Goal: Share content: Share content

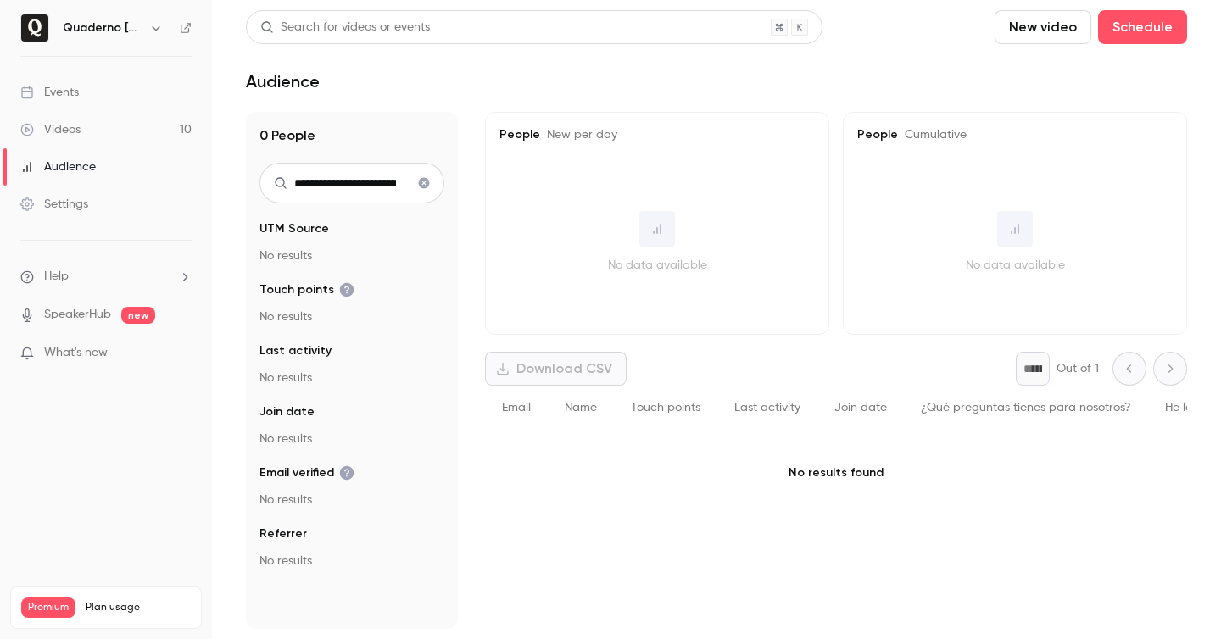
scroll to position [0, 1278]
click at [88, 92] on link "Events" at bounding box center [106, 92] width 212 height 37
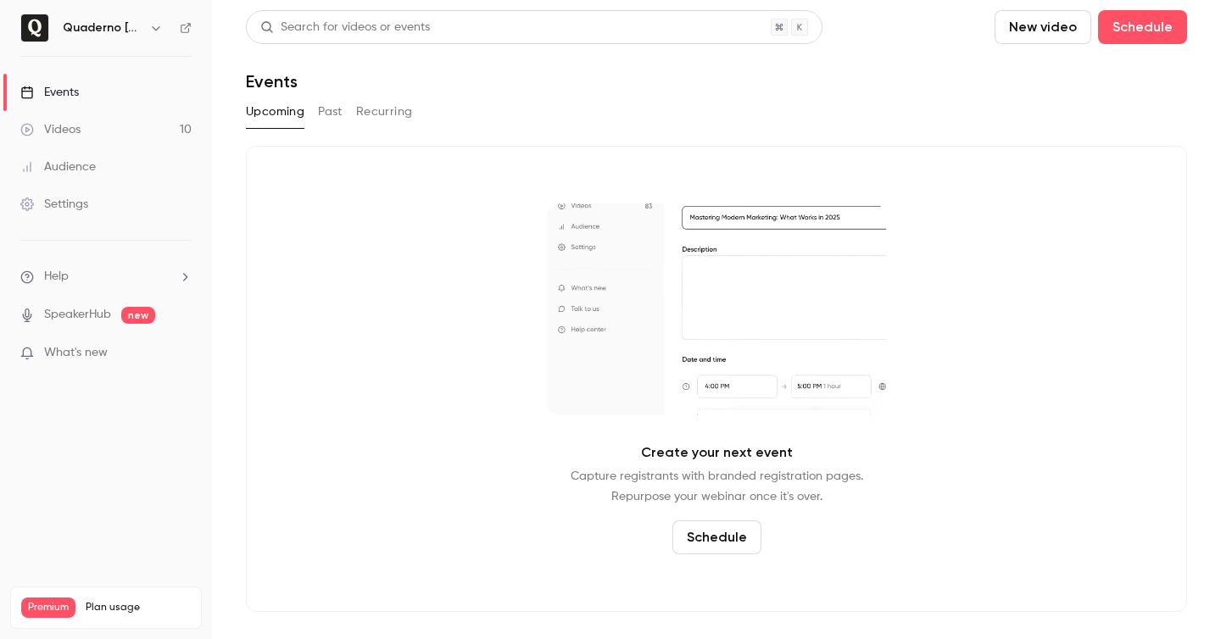
click at [99, 134] on link "Videos 10" at bounding box center [106, 129] width 212 height 37
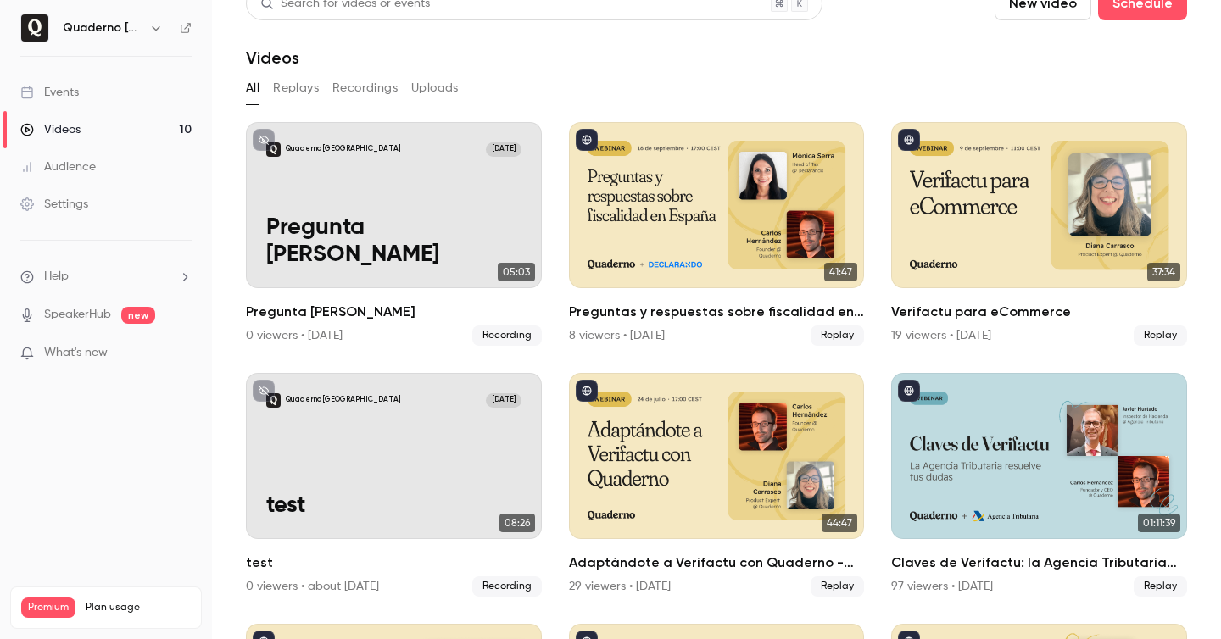
scroll to position [30, 0]
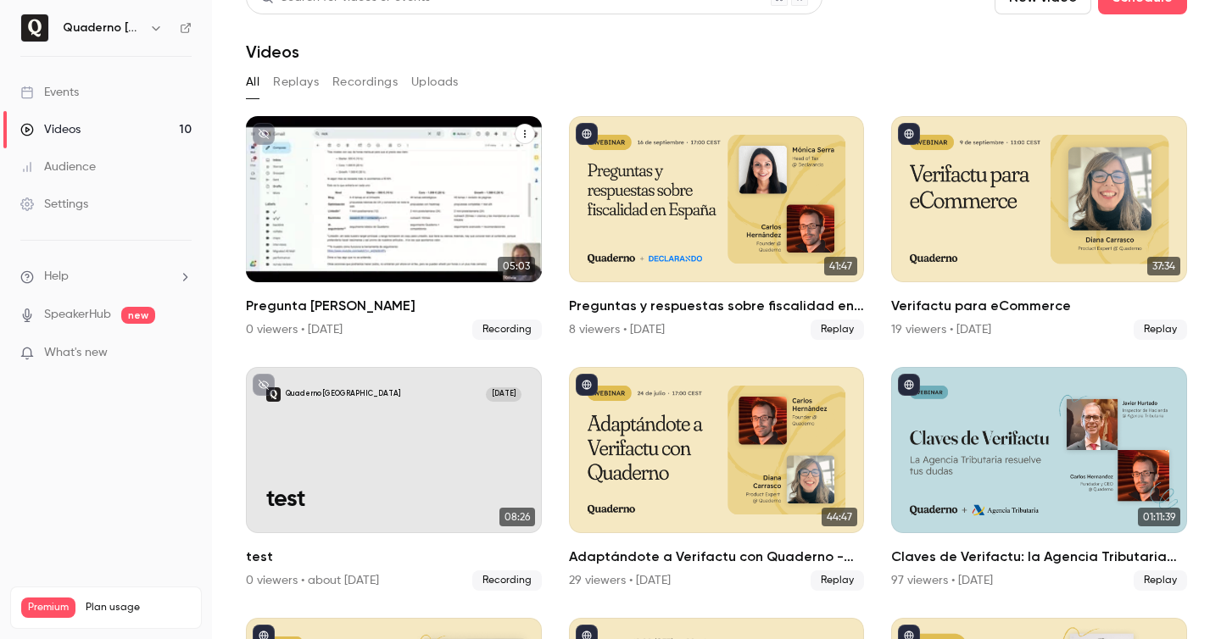
click at [515, 136] on button "Pregunta Nick" at bounding box center [525, 134] width 20 height 20
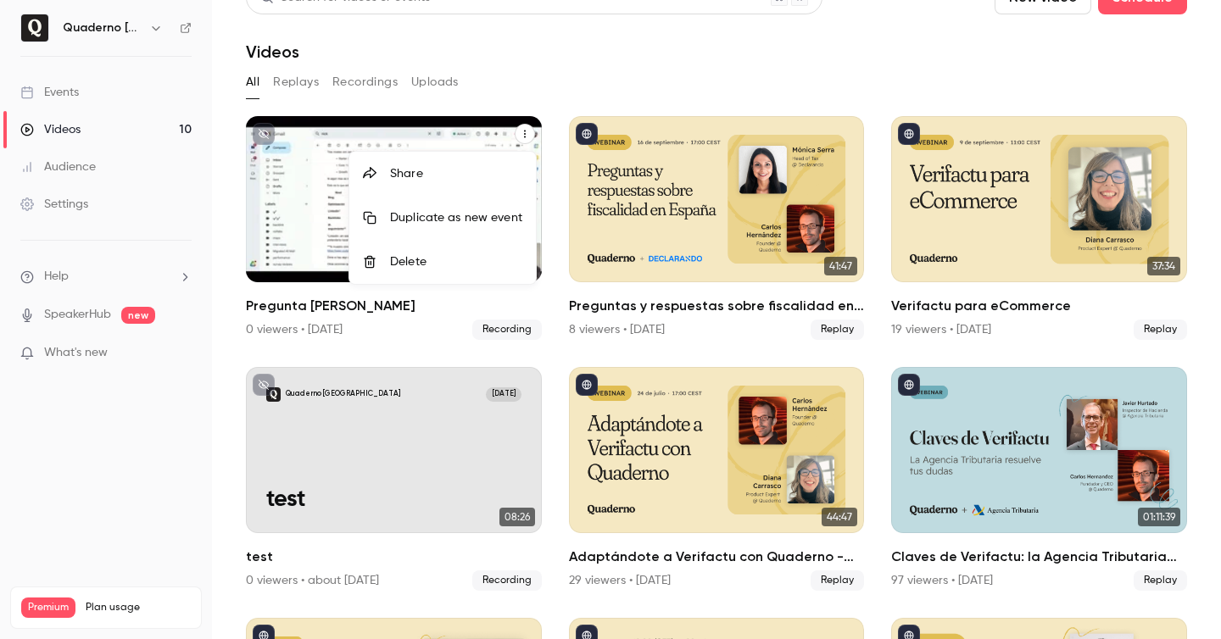
click at [445, 260] on div "Delete" at bounding box center [456, 261] width 132 height 17
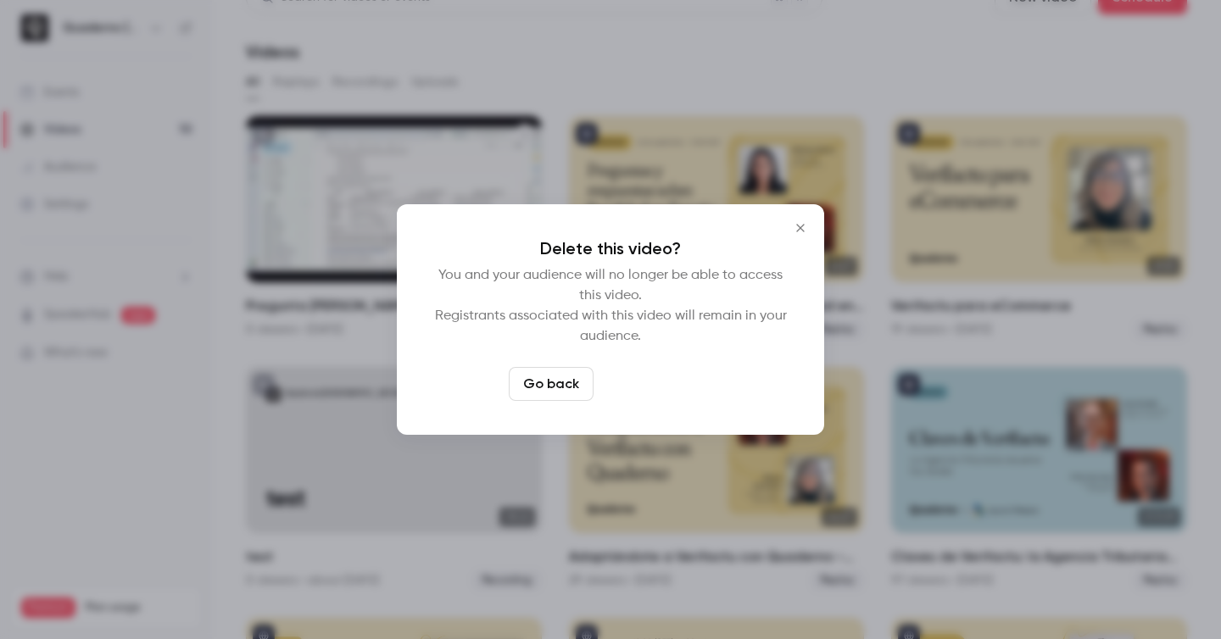
drag, startPoint x: 649, startPoint y: 382, endPoint x: 637, endPoint y: 377, distance: 12.9
click at [648, 382] on button "Delete video" at bounding box center [656, 384] width 113 height 34
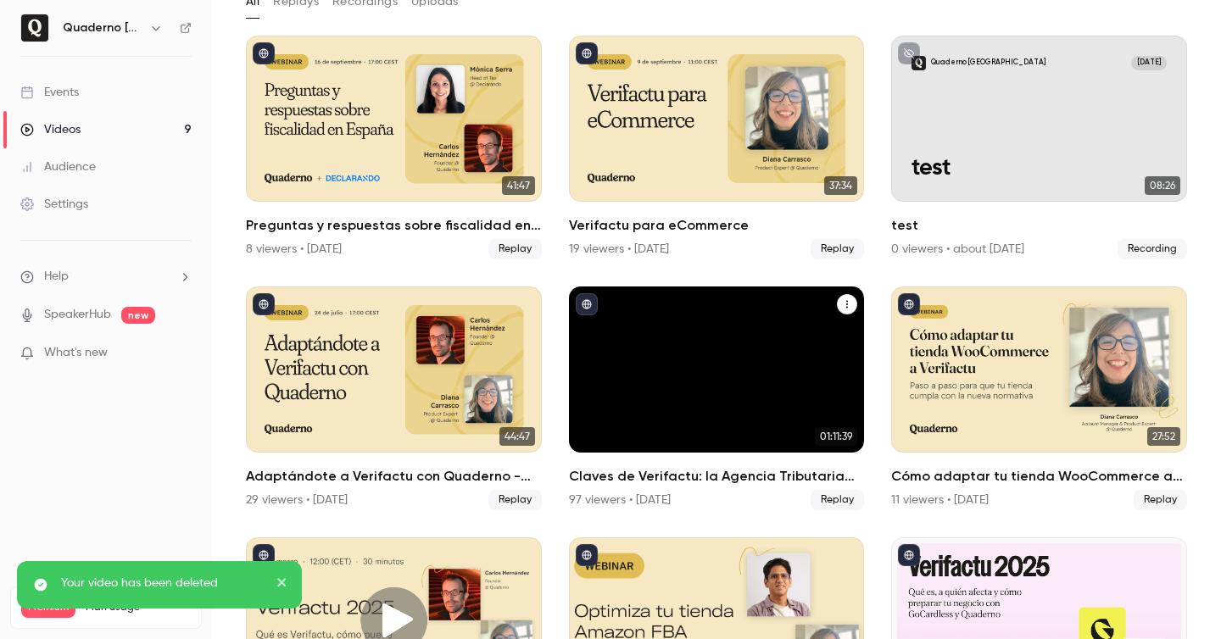
scroll to position [122, 0]
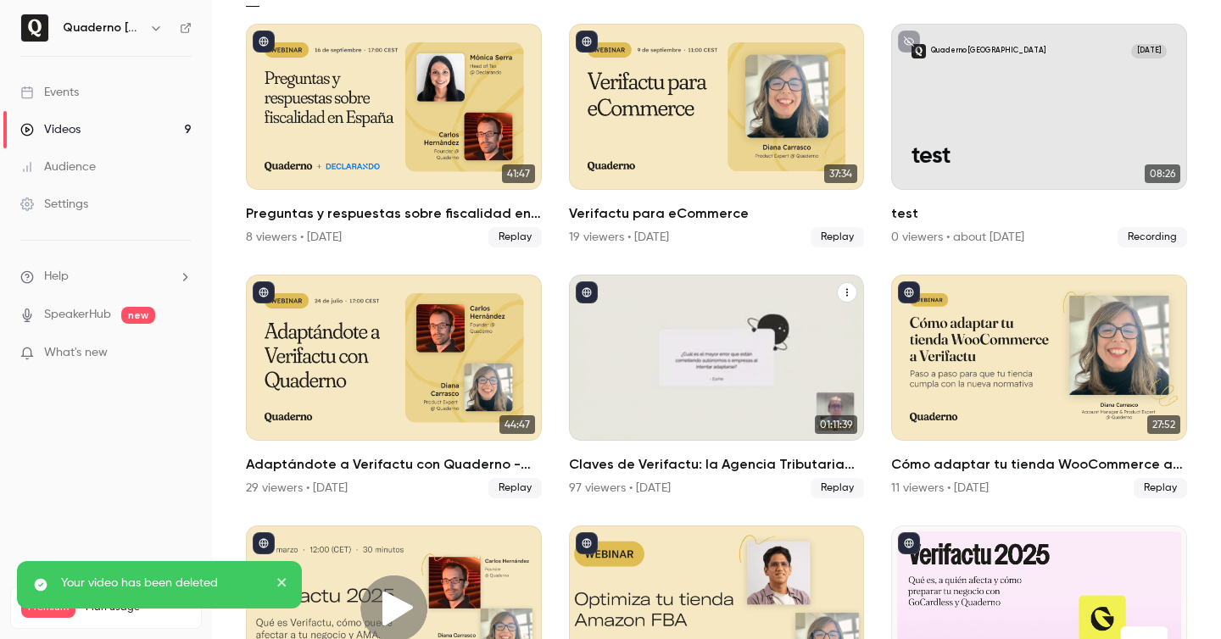
click at [774, 465] on h2 "Claves de Verifactu: la Agencia Tributaria resuelve tus dudas" at bounding box center [717, 464] width 296 height 20
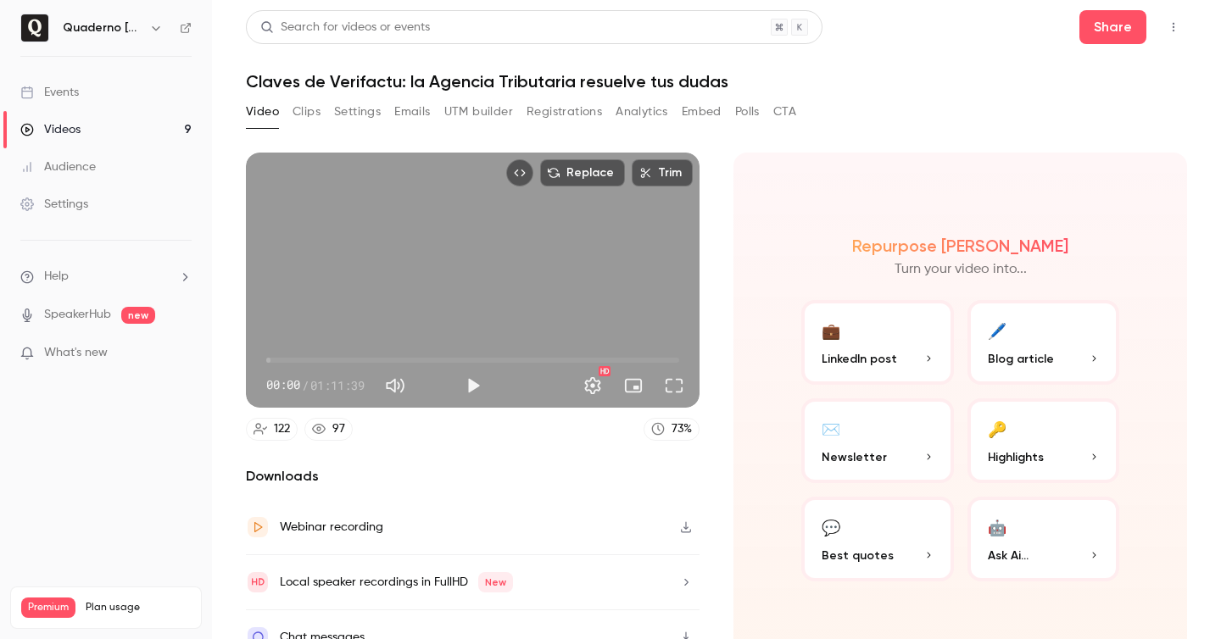
click at [1179, 25] on icon "Top Bar Actions" at bounding box center [1174, 27] width 14 height 12
click at [767, 256] on div at bounding box center [610, 319] width 1221 height 639
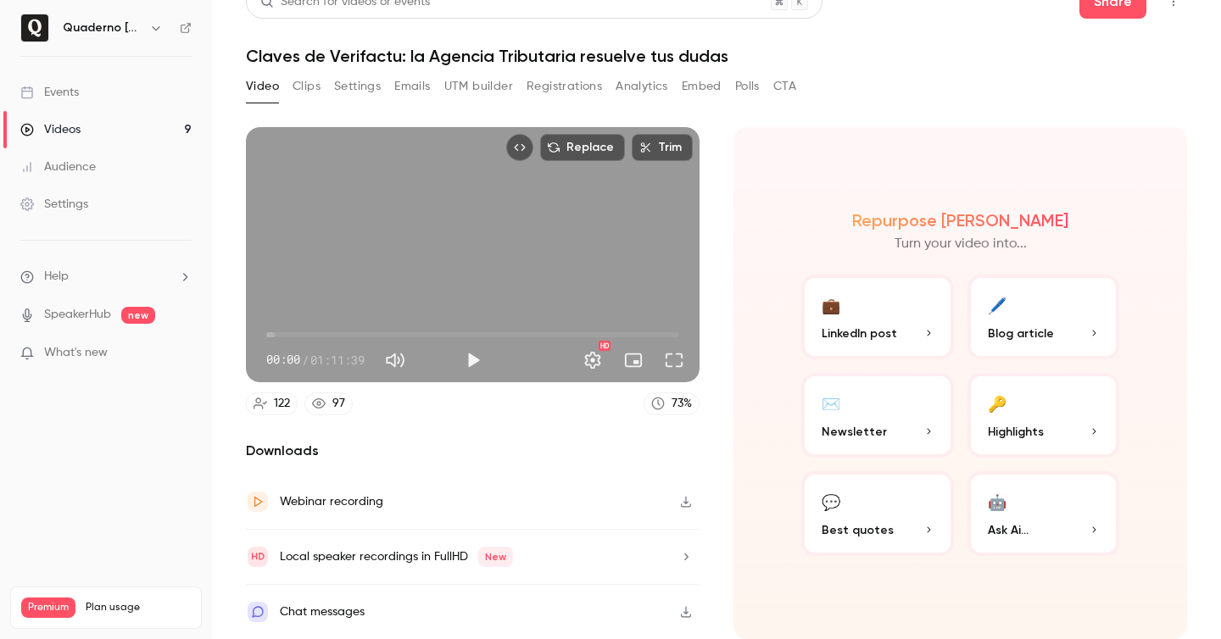
click at [688, 499] on icon "button" at bounding box center [686, 502] width 14 height 12
click at [560, 79] on button "Registrations" at bounding box center [563, 86] width 75 height 27
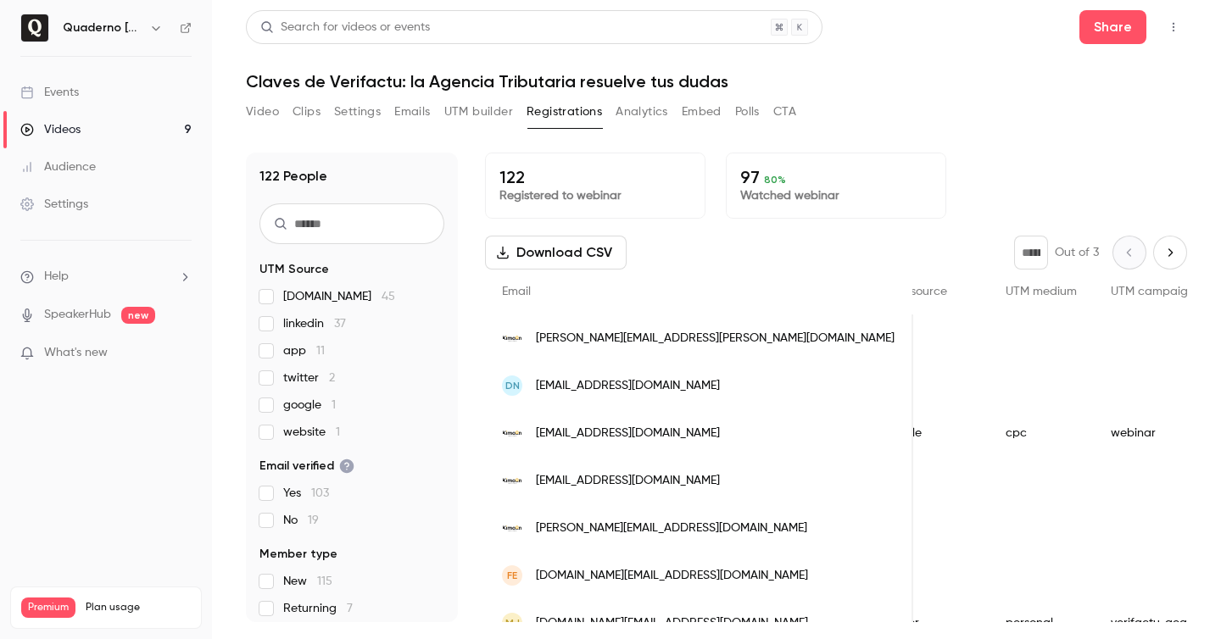
scroll to position [0, 1944]
click at [263, 110] on button "Video" at bounding box center [262, 111] width 33 height 27
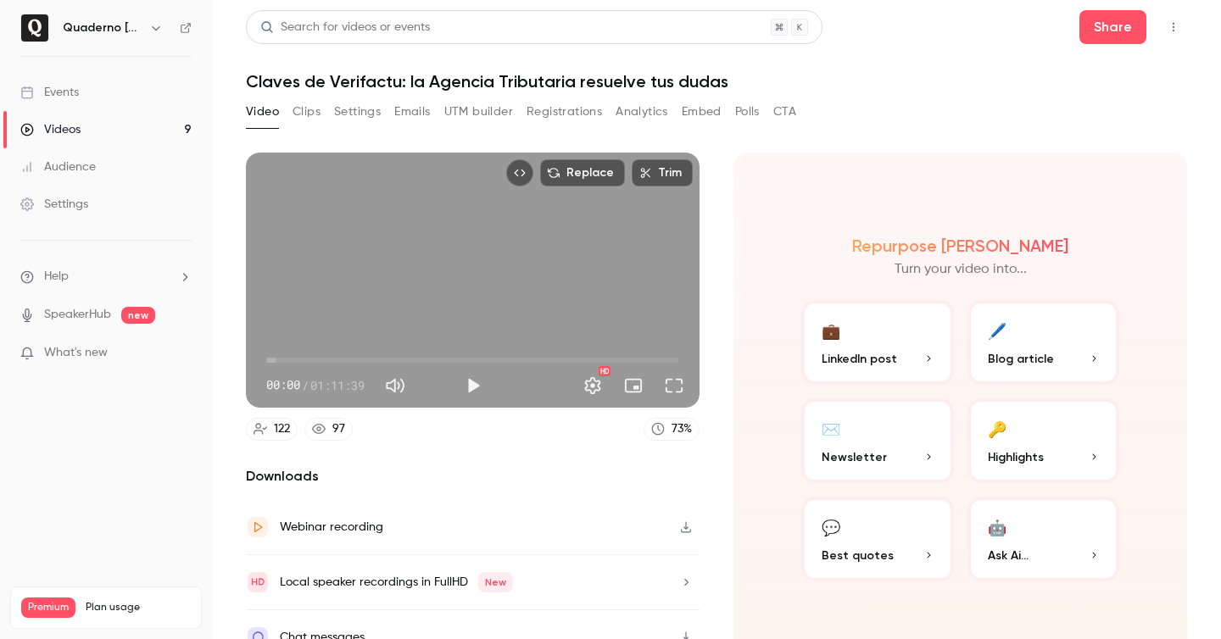
click at [546, 113] on button "Registrations" at bounding box center [563, 111] width 75 height 27
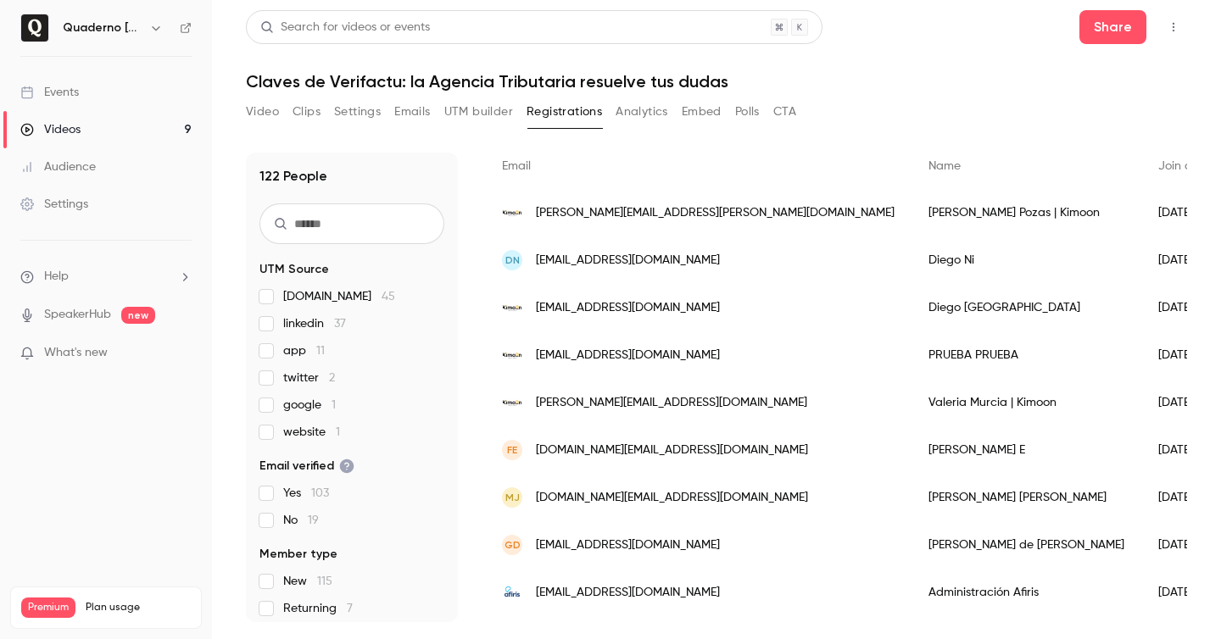
scroll to position [172, 0]
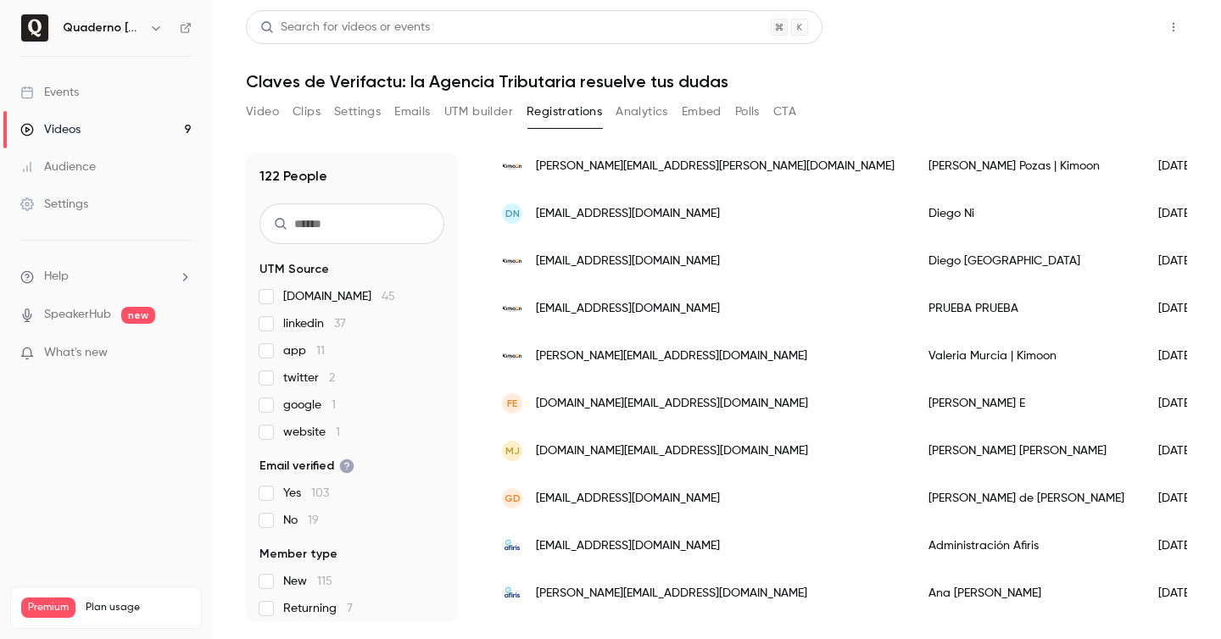
click at [1107, 31] on button "Share" at bounding box center [1112, 27] width 67 height 34
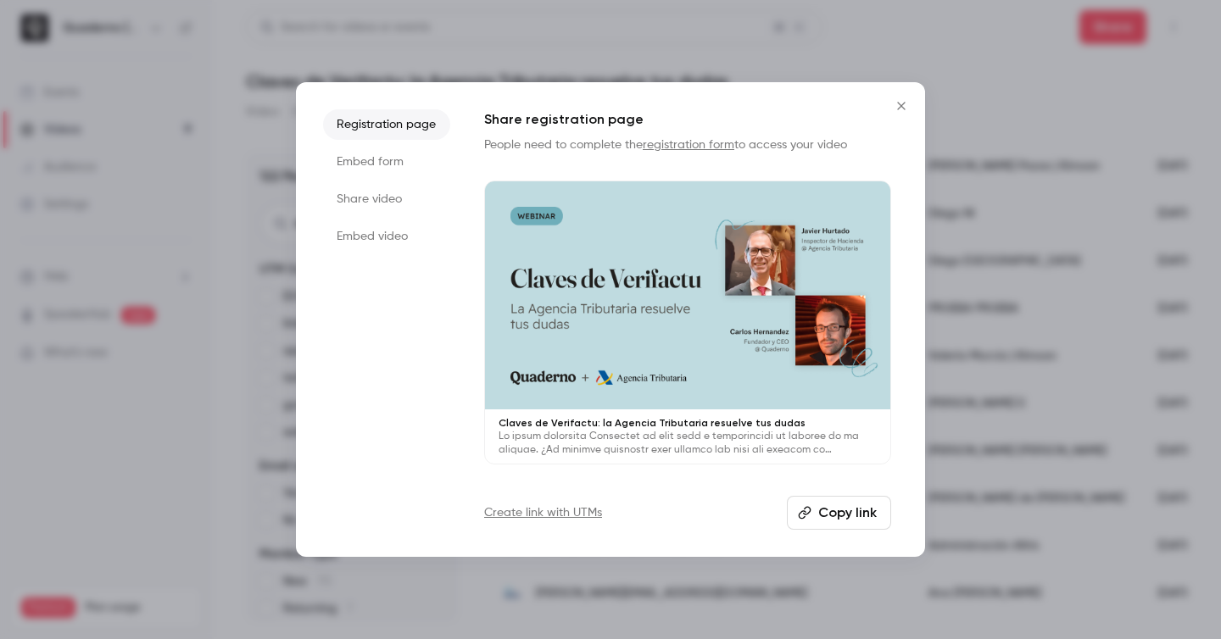
click at [826, 510] on button "Copy link" at bounding box center [839, 513] width 104 height 34
click at [899, 103] on icon "Close" at bounding box center [901, 106] width 8 height 8
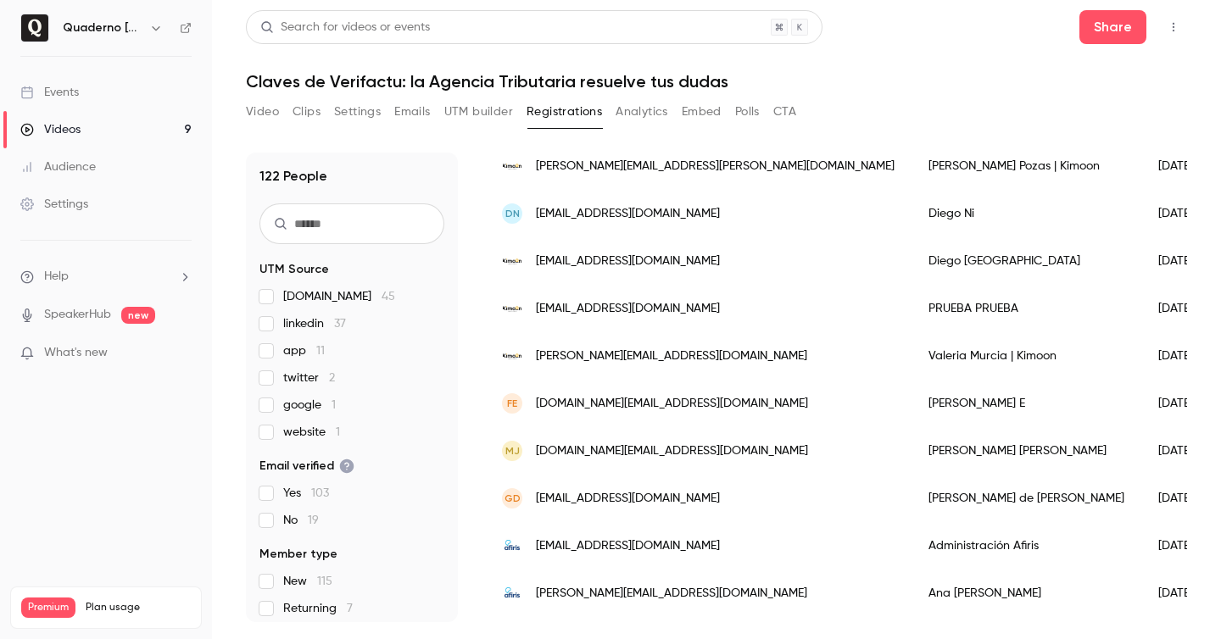
click at [188, 31] on icon at bounding box center [186, 28] width 10 height 10
